Goal: Task Accomplishment & Management: Manage account settings

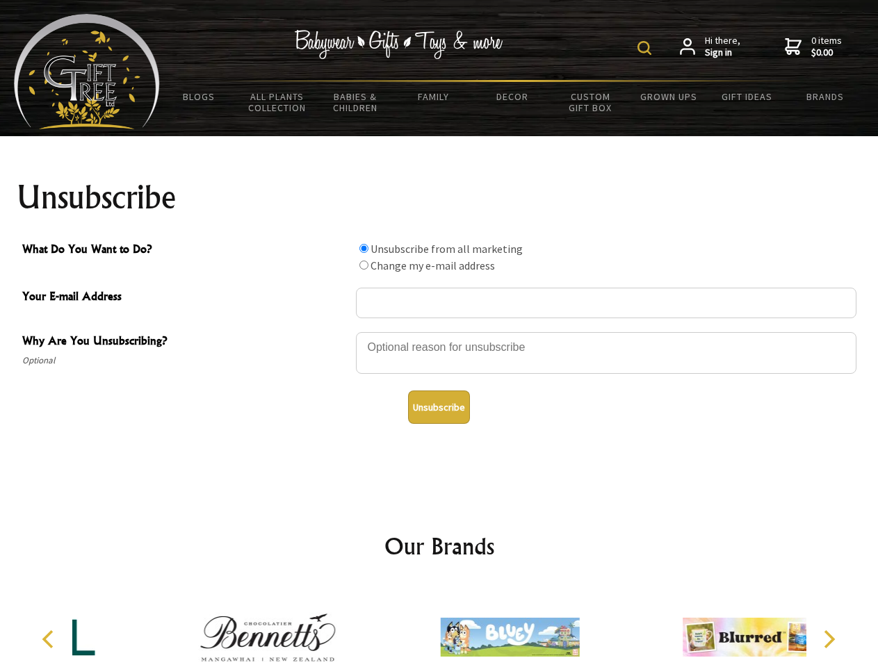
click at [647, 48] on img at bounding box center [644, 48] width 14 height 14
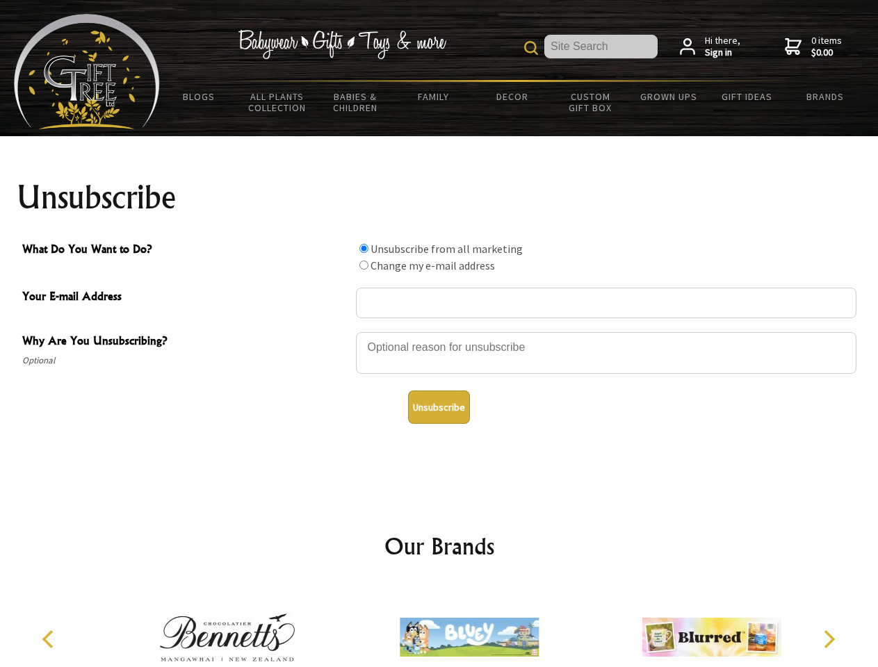
click at [439, 332] on div at bounding box center [606, 355] width 501 height 49
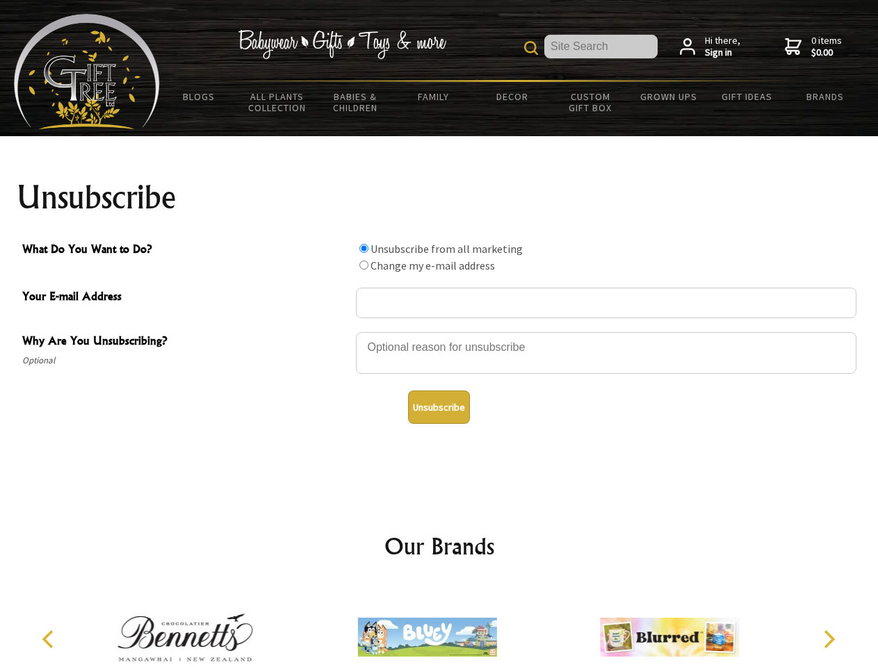
click at [364, 248] on input "What Do You Want to Do?" at bounding box center [363, 248] width 9 height 9
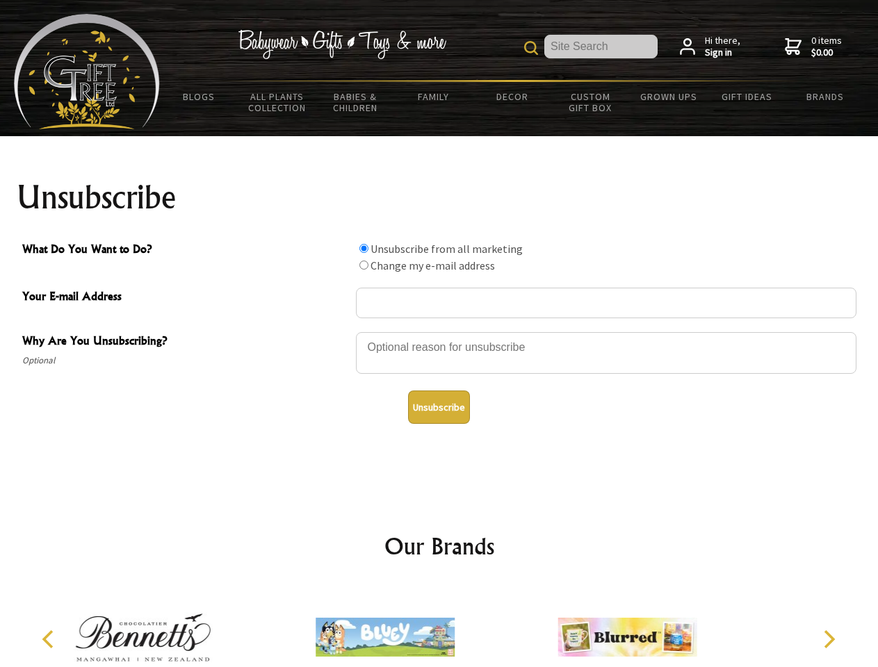
click at [364, 265] on input "What Do You Want to Do?" at bounding box center [363, 265] width 9 height 9
radio input "true"
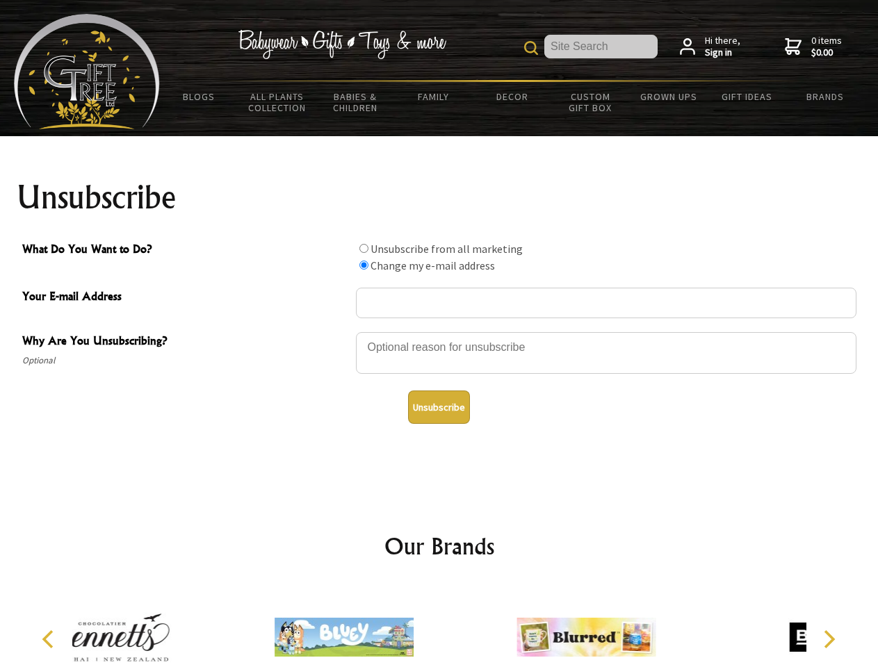
click at [439, 407] on button "Unsubscribe" at bounding box center [439, 407] width 62 height 33
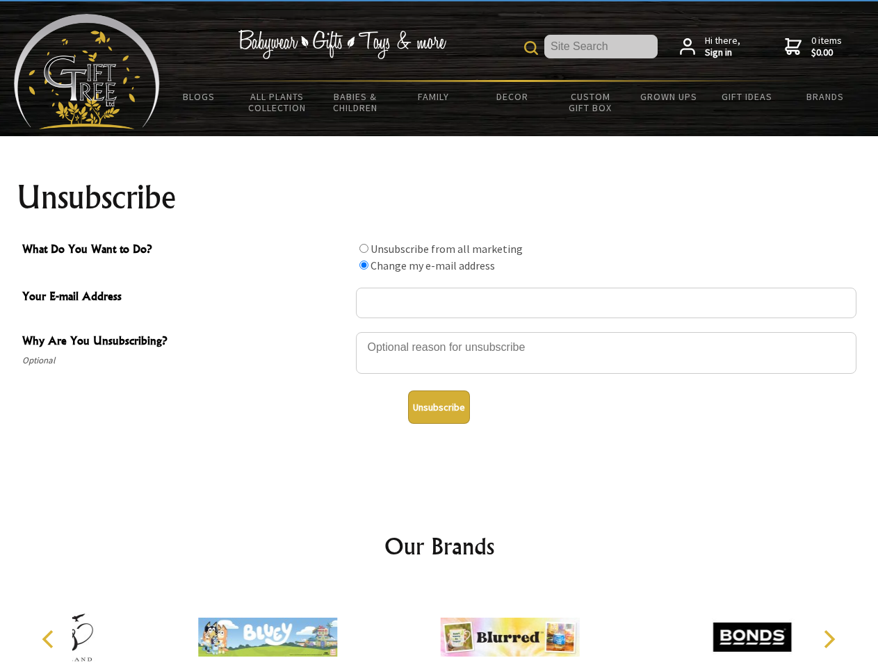
click at [439, 626] on div at bounding box center [510, 639] width 242 height 108
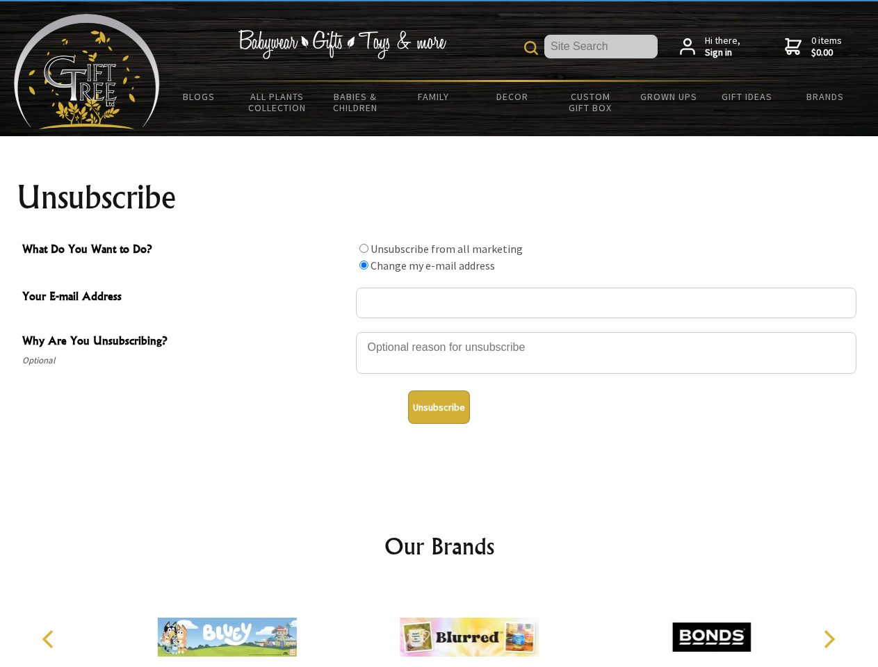
click at [50, 640] on icon "Previous" at bounding box center [49, 640] width 18 height 18
click at [829, 640] on icon "Next" at bounding box center [828, 640] width 18 height 18
